Goal: Transaction & Acquisition: Purchase product/service

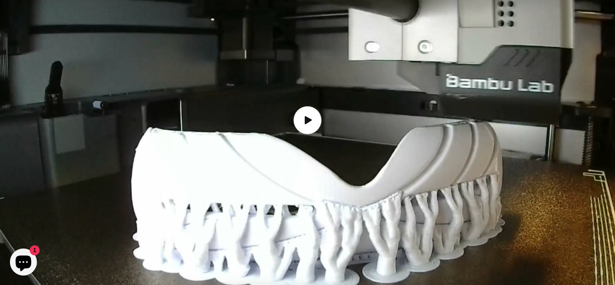
scroll to position [1070, 0]
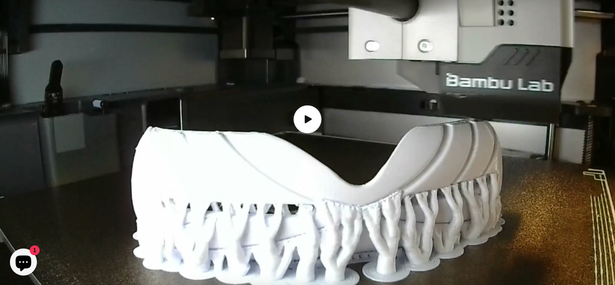
click at [420, 114] on img "Load video: How the Inuit goggles are made" at bounding box center [307, 120] width 615 height 360
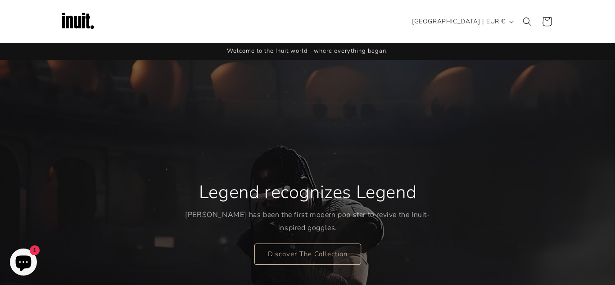
click at [546, 25] on icon at bounding box center [546, 21] width 21 height 21
